Goal: Task Accomplishment & Management: Complete application form

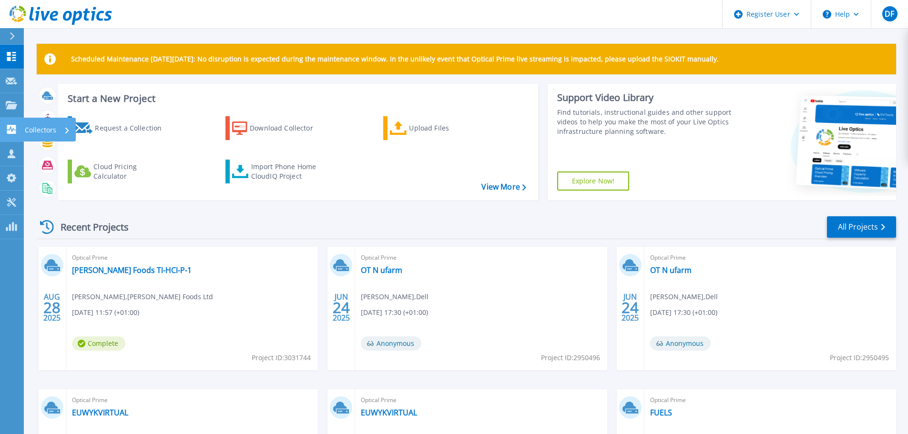
click at [63, 125] on div "Collectors" at bounding box center [47, 130] width 45 height 25
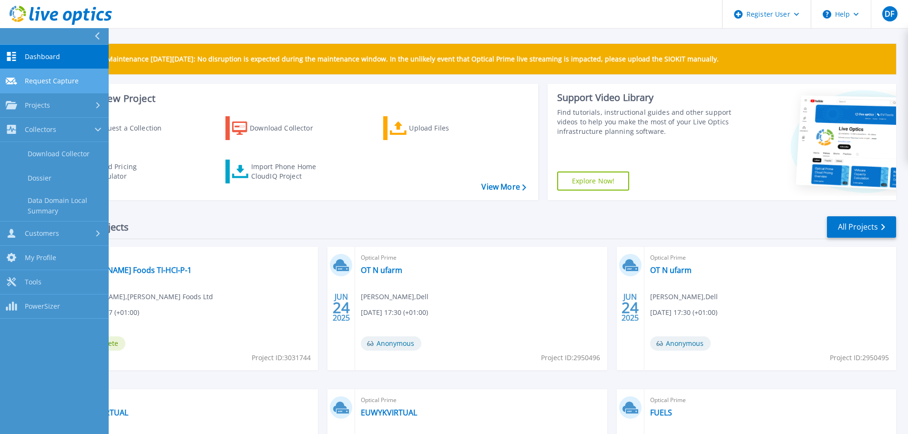
click at [44, 82] on span "Request Capture" at bounding box center [52, 81] width 54 height 9
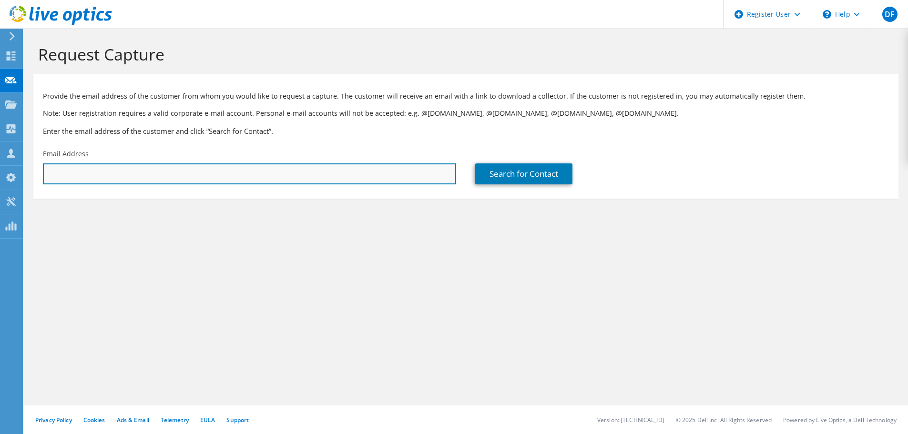
click at [98, 178] on input "text" at bounding box center [249, 173] width 413 height 21
paste input "simon.jones@avarafoods.co.uk"
type input "simon.jones@avarafoods.co.uk"
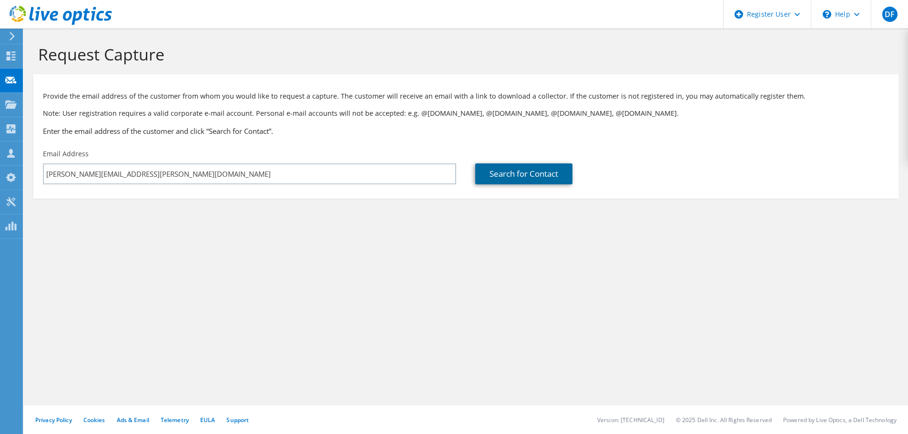
click at [511, 172] on link "Search for Contact" at bounding box center [523, 173] width 97 height 21
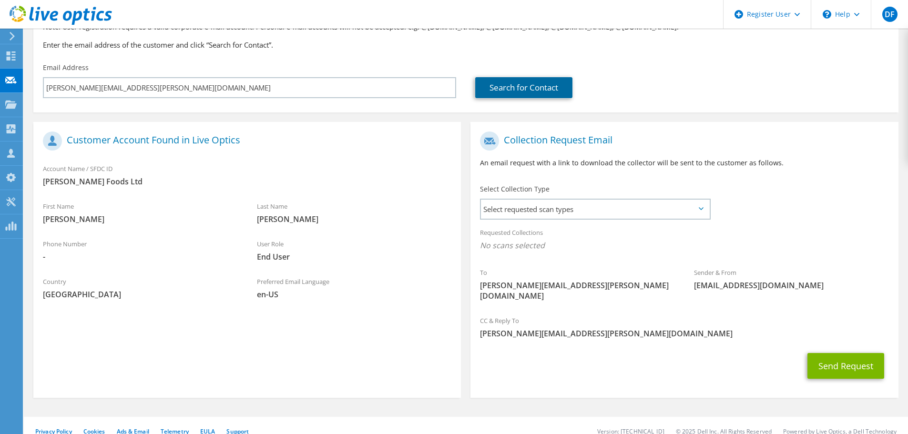
scroll to position [87, 0]
click at [553, 208] on span "Select requested scan types" at bounding box center [595, 208] width 228 height 19
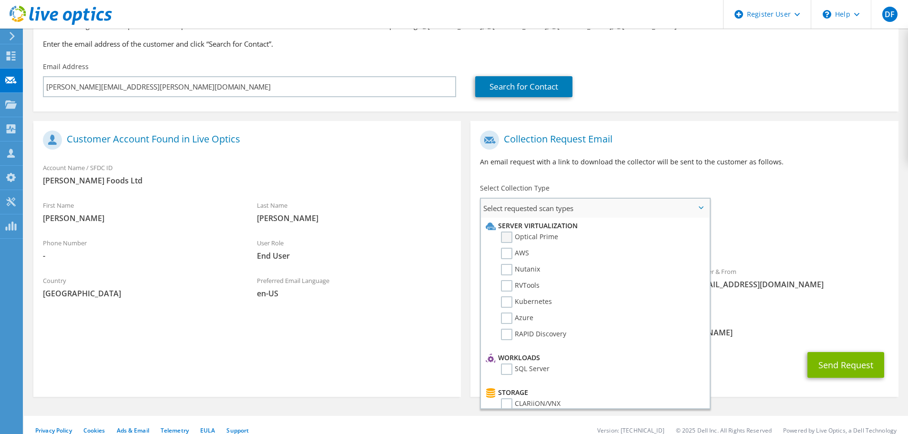
click at [523, 233] on label "Optical Prime" at bounding box center [529, 237] width 57 height 11
click at [0, 0] on input "Optical Prime" at bounding box center [0, 0] width 0 height 0
click at [726, 181] on div "To simon.jones@avarafoods.co.uk Sender & From liveoptics@liveoptics.com" at bounding box center [683, 219] width 427 height 187
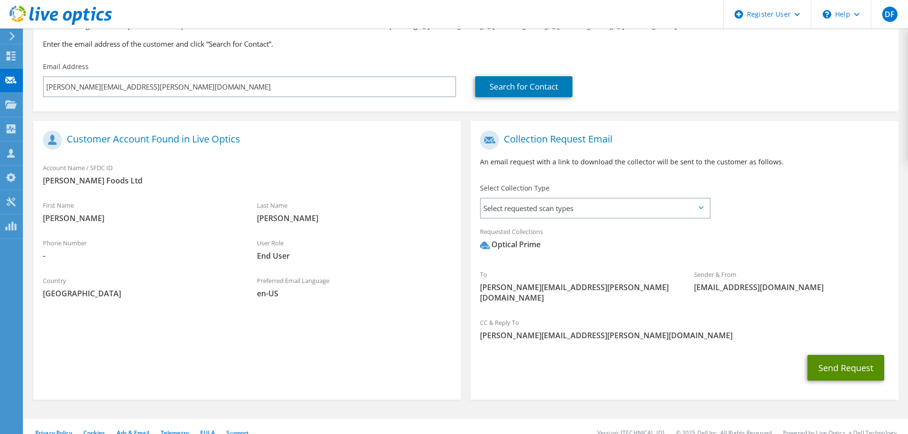
click at [857, 358] on button "Send Request" at bounding box center [845, 368] width 77 height 26
